Goal: Task Accomplishment & Management: Complete application form

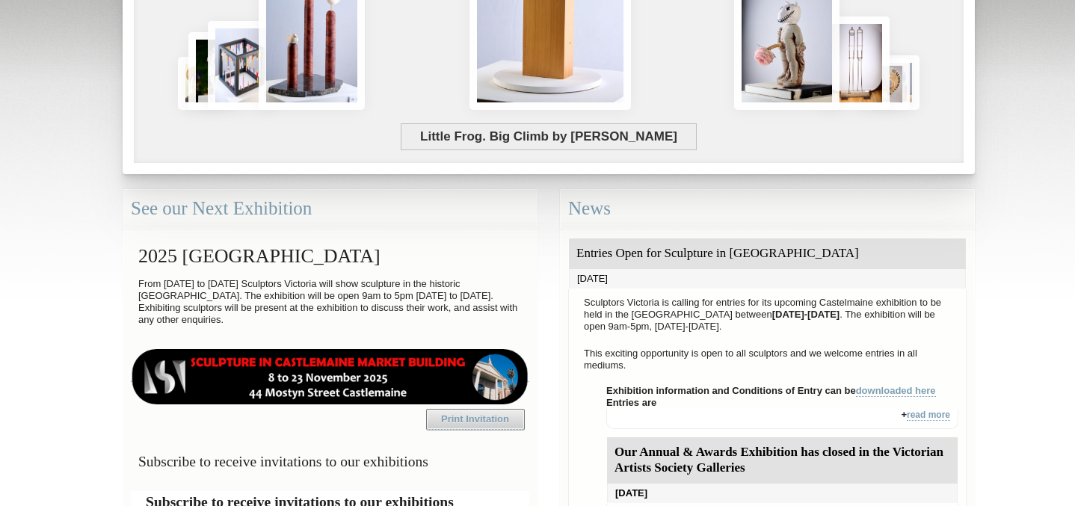
scroll to position [265, 0]
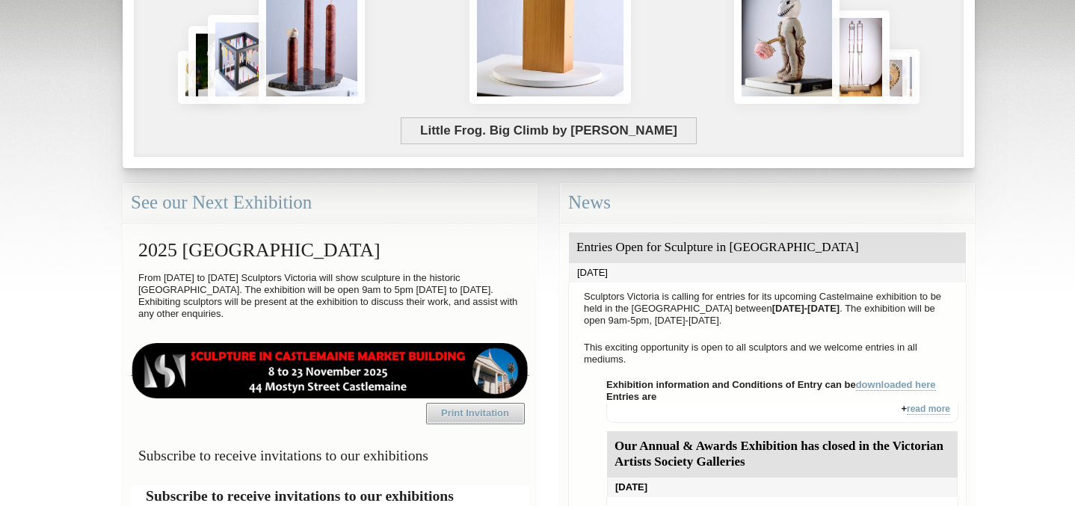
click at [328, 380] on img at bounding box center [330, 370] width 398 height 55
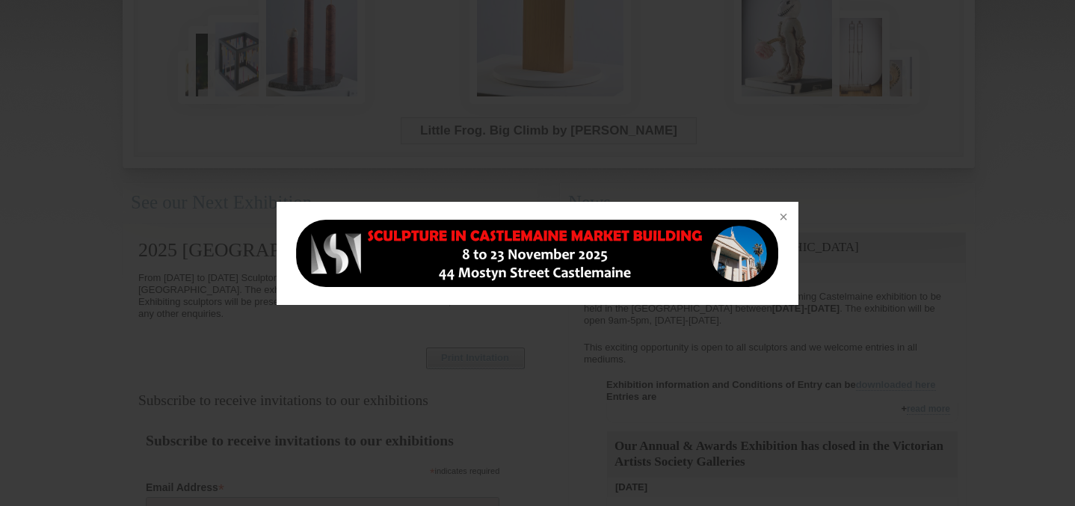
click at [477, 270] on img at bounding box center [538, 253] width 486 height 67
click at [781, 217] on button at bounding box center [781, 218] width 33 height 33
click at [784, 218] on button at bounding box center [781, 218] width 33 height 33
click at [785, 215] on button at bounding box center [781, 218] width 33 height 33
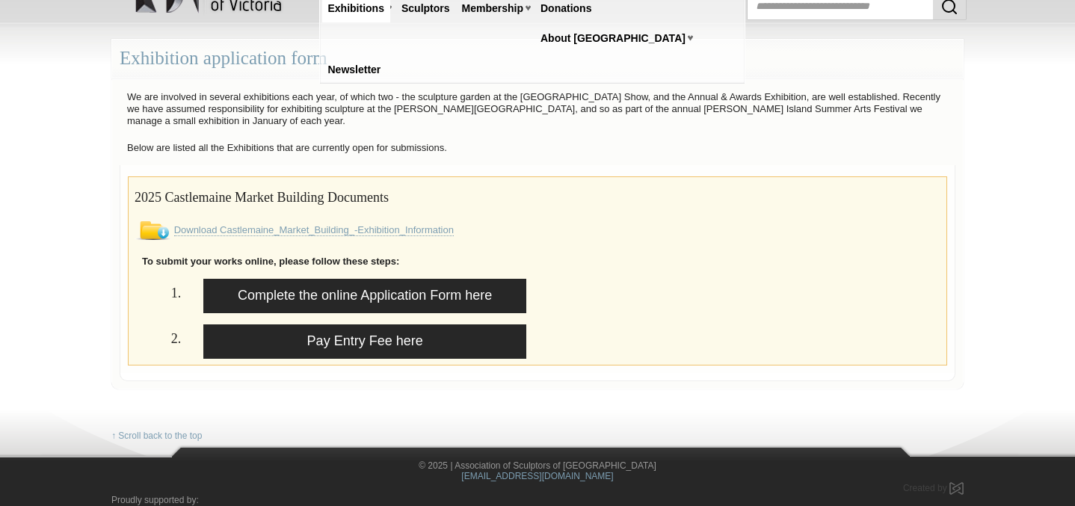
scroll to position [67, 0]
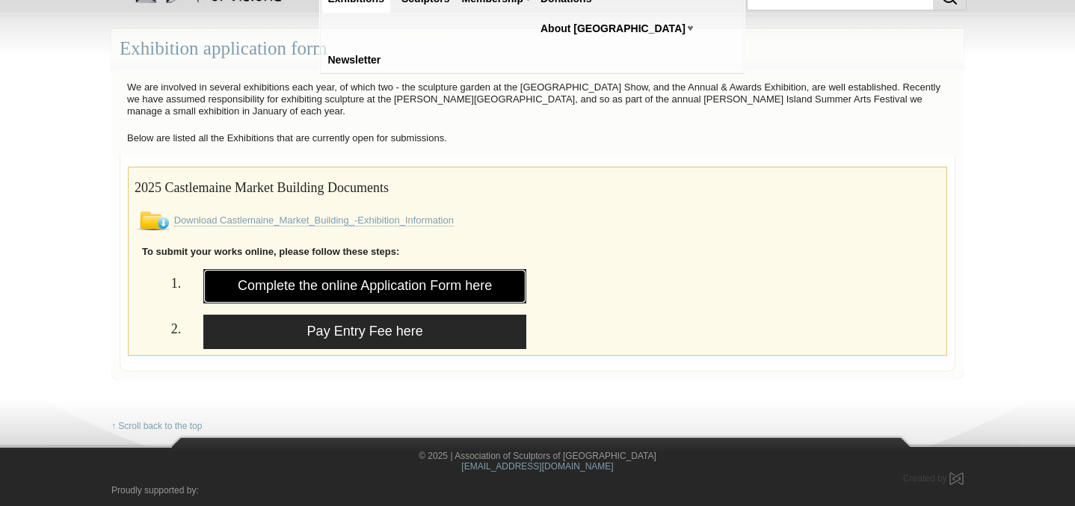
click at [405, 286] on link "Complete the online Application Form here" at bounding box center [364, 286] width 323 height 34
